Goal: Transaction & Acquisition: Subscribe to service/newsletter

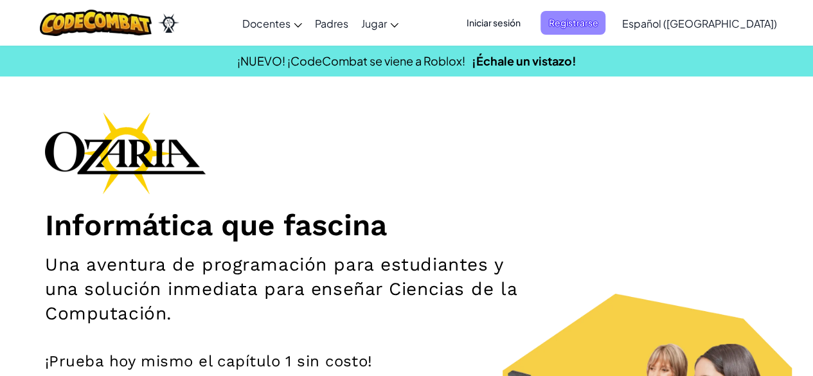
click at [605, 15] on span "Registrarse" at bounding box center [573, 23] width 65 height 24
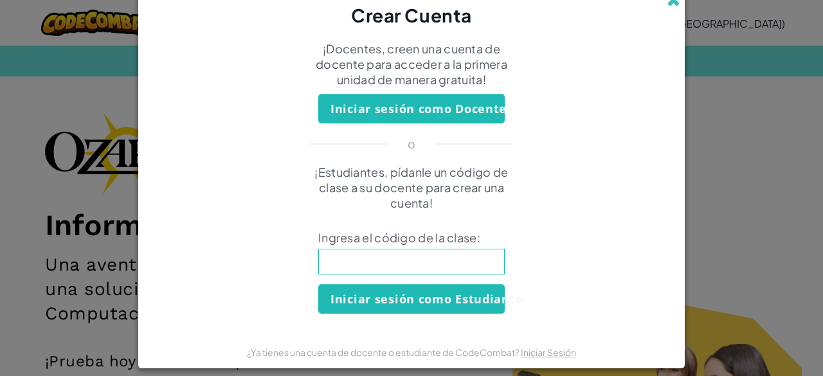
click at [667, 6] on span at bounding box center [673, 0] width 13 height 13
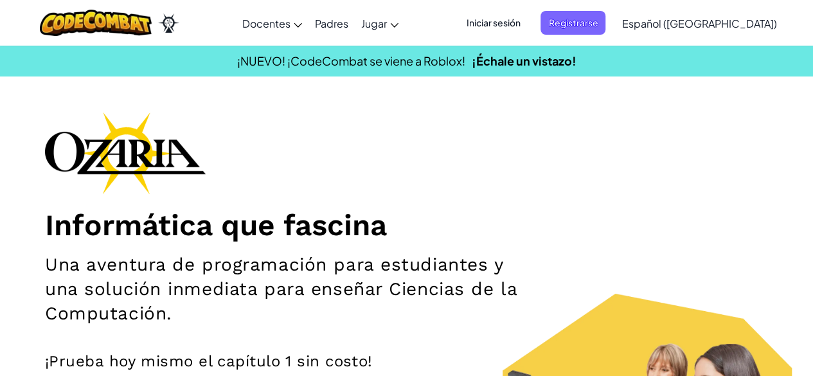
click at [505, 37] on div "Iniciar sesión Registrarse Español ([GEOGRAPHIC_DATA]) English ([GEOGRAPHIC_DAT…" at bounding box center [617, 23] width 331 height 35
click at [508, 29] on span "Iniciar sesión" at bounding box center [492, 23] width 69 height 24
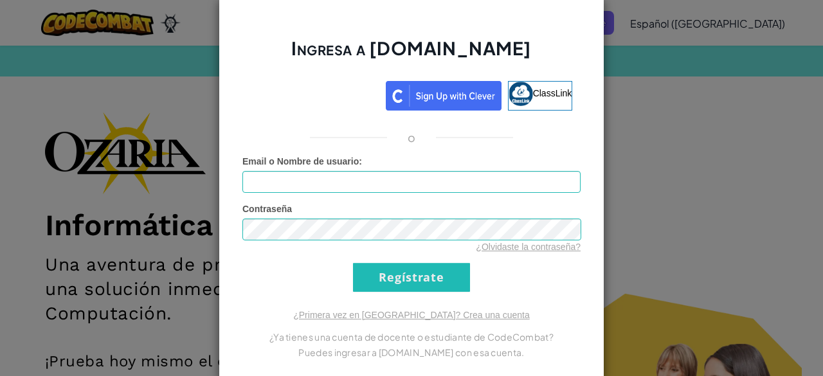
drag, startPoint x: 479, startPoint y: 159, endPoint x: 469, endPoint y: 173, distance: 17.1
click at [469, 173] on div "Email o Nombre de usuario :" at bounding box center [411, 174] width 338 height 38
click at [469, 173] on input "Email o Nombre de usuario :" at bounding box center [411, 182] width 338 height 22
drag, startPoint x: 469, startPoint y: 173, endPoint x: 409, endPoint y: 217, distance: 74.1
click at [409, 217] on form "Email o Nombre de usuario : Contraseña ¿Olvidaste la contraseña? Regístrate" at bounding box center [411, 223] width 338 height 137
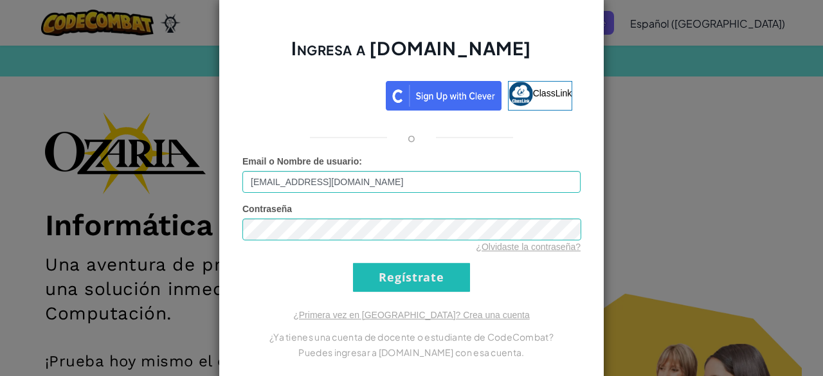
click at [408, 229] on div "Contraseña ¿Olvidaste la contraseña?" at bounding box center [411, 227] width 338 height 51
click at [431, 277] on input "Regístrate" at bounding box center [411, 277] width 117 height 29
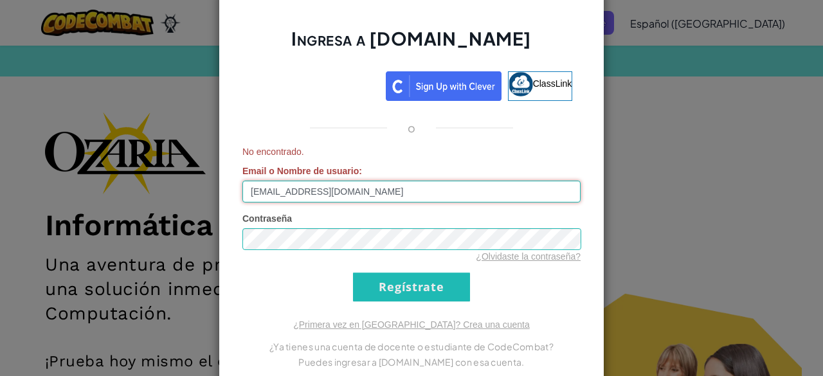
click at [394, 192] on input "[EMAIL_ADDRESS][DOMAIN_NAME]" at bounding box center [411, 192] width 338 height 22
type input "A"
type input "[EMAIL_ADDRESS][DOMAIN_NAME]"
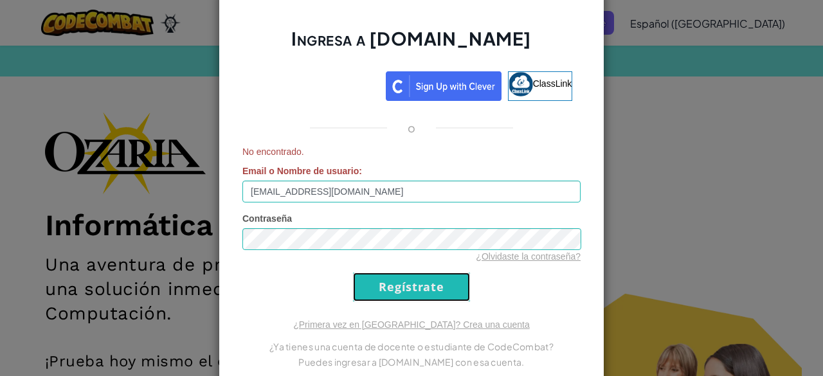
click at [404, 287] on input "Regístrate" at bounding box center [411, 287] width 117 height 29
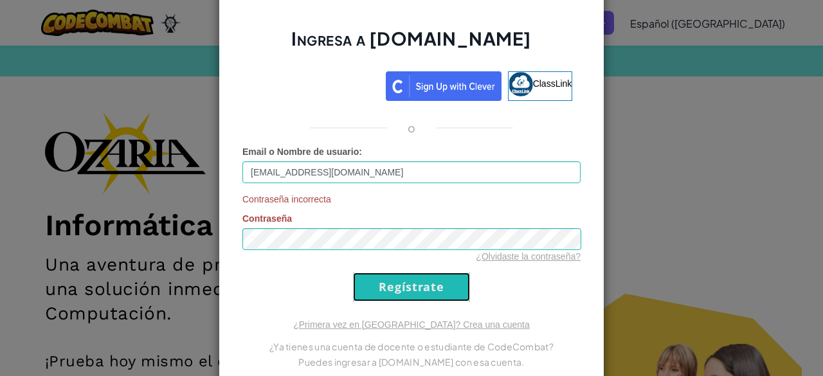
click at [404, 287] on input "Regístrate" at bounding box center [411, 287] width 117 height 29
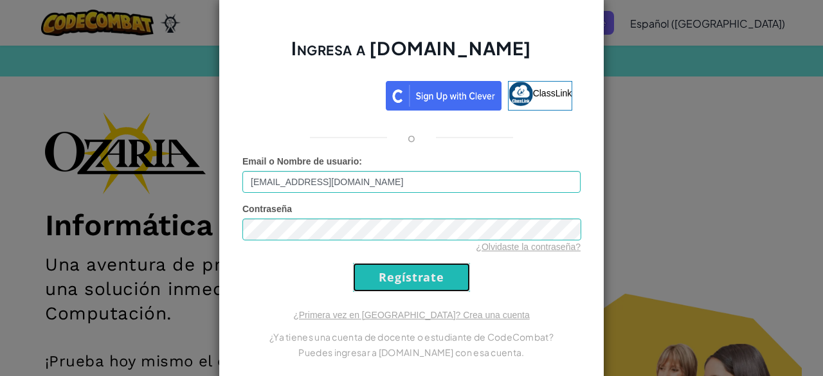
click at [404, 287] on input "Regístrate" at bounding box center [411, 277] width 117 height 29
